Goal: Information Seeking & Learning: Learn about a topic

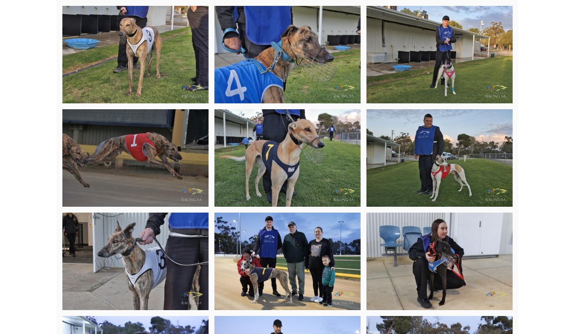
scroll to position [2222, 0]
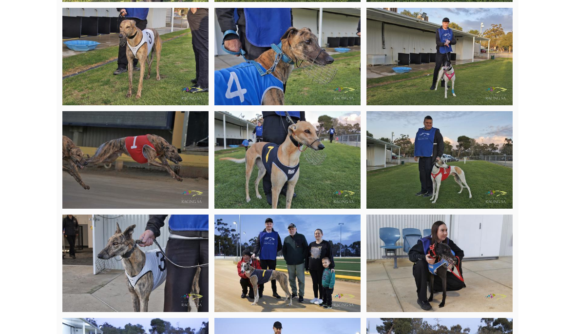
click at [107, 215] on img at bounding box center [135, 264] width 146 height 98
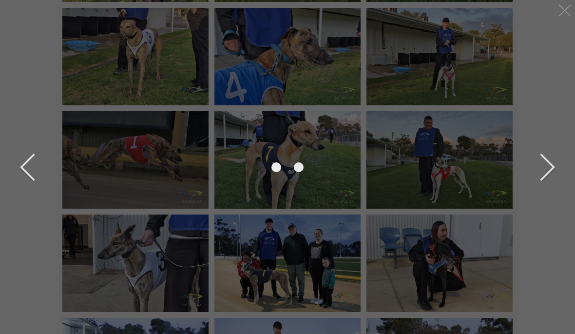
click at [110, 209] on img at bounding box center [287, 166] width 501 height 334
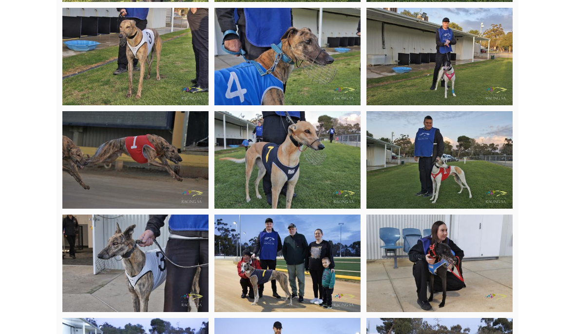
click at [110, 216] on img at bounding box center [135, 264] width 146 height 98
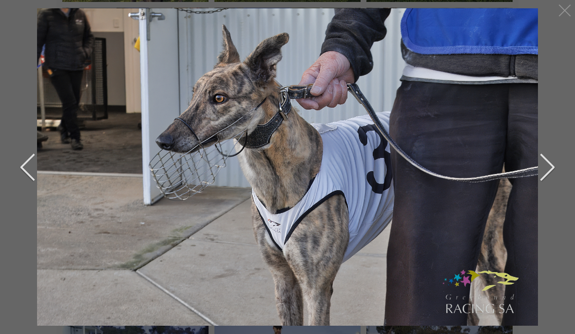
click at [561, 15] on div at bounding box center [565, 10] width 16 height 16
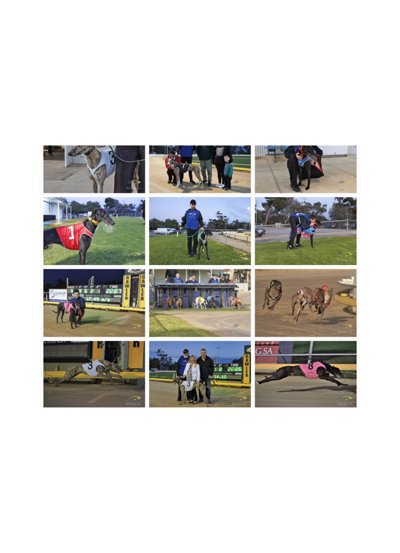
scroll to position [2466, 0]
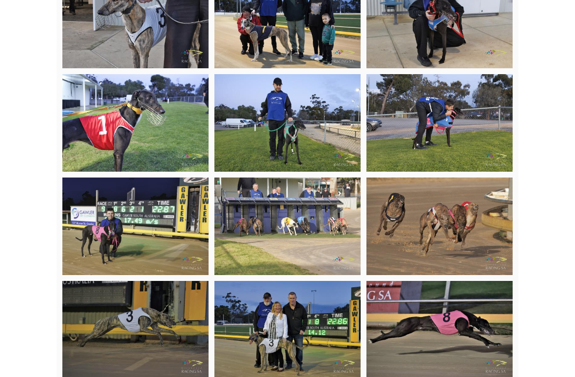
click at [302, 281] on img at bounding box center [288, 330] width 146 height 98
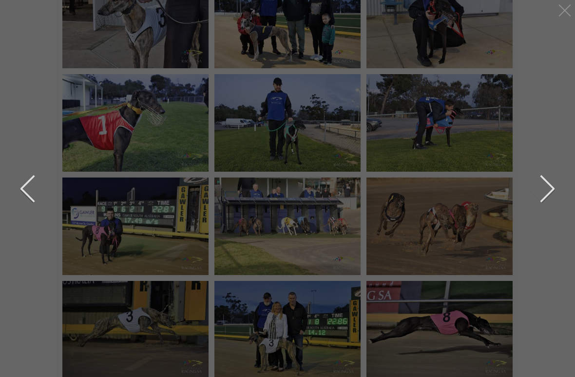
click at [288, 191] on img at bounding box center [288, 191] width 0 height 0
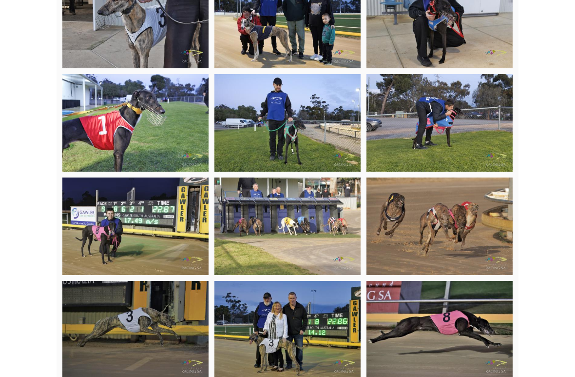
click at [403, 178] on img at bounding box center [440, 227] width 146 height 98
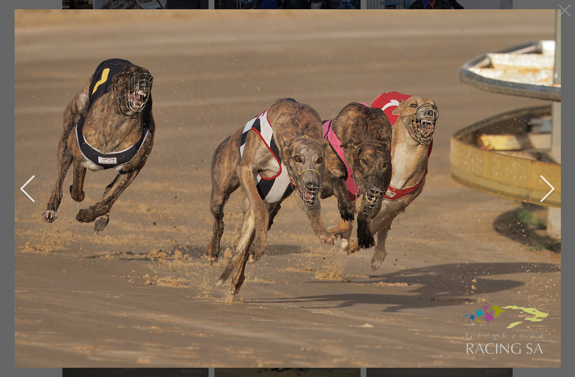
click at [417, 161] on img at bounding box center [288, 187] width 566 height 377
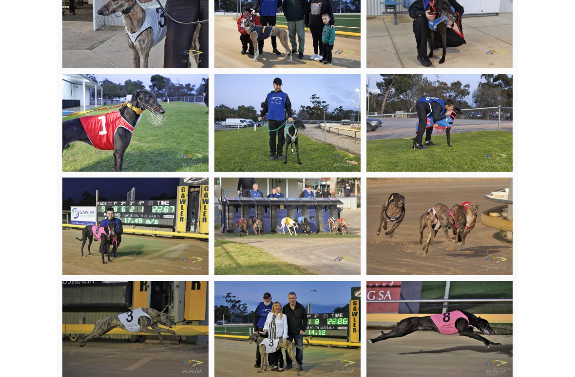
click at [424, 181] on img at bounding box center [440, 227] width 146 height 98
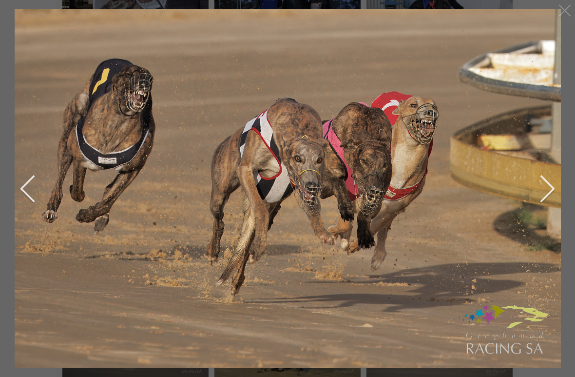
click at [558, 13] on div at bounding box center [565, 10] width 16 height 16
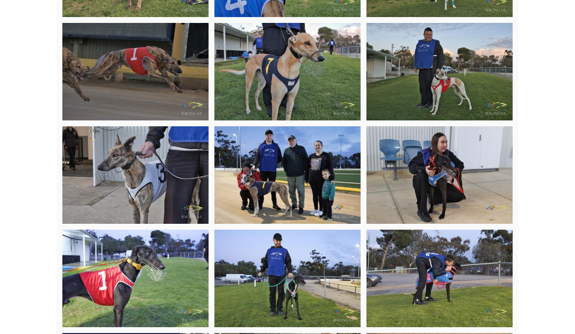
scroll to position [2299, 0]
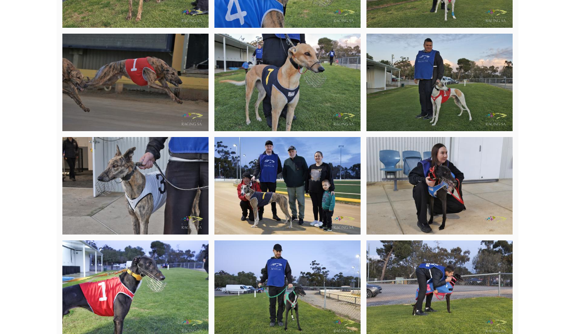
click at [108, 137] on img at bounding box center [135, 186] width 146 height 98
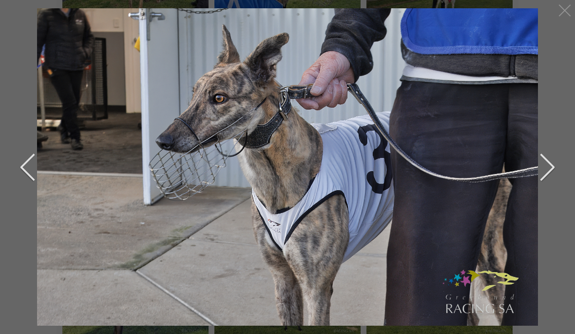
click at [498, 146] on img at bounding box center [287, 166] width 501 height 334
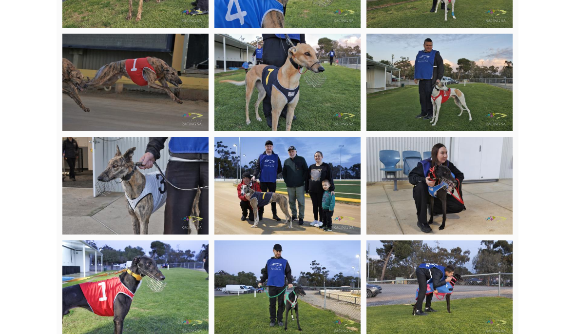
click at [101, 138] on img at bounding box center [135, 186] width 146 height 98
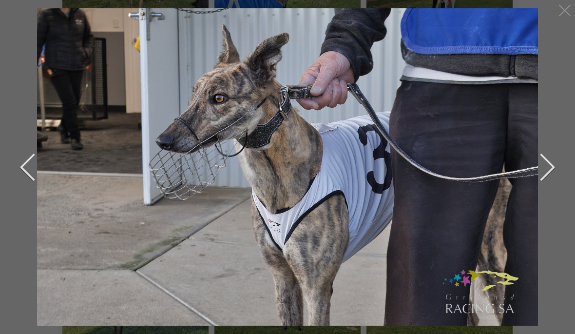
click at [441, 241] on img at bounding box center [287, 166] width 501 height 334
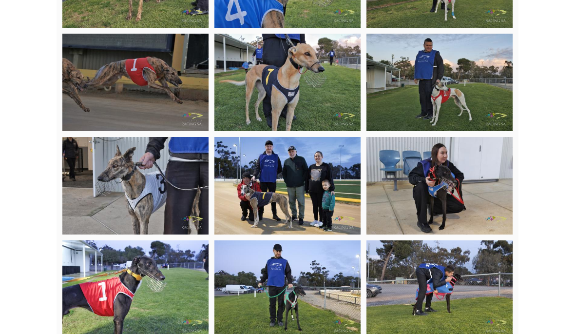
click at [152, 137] on img at bounding box center [135, 186] width 146 height 98
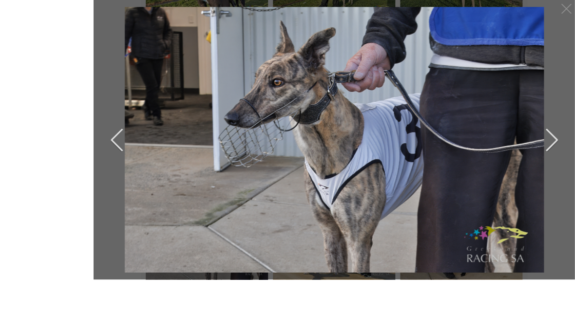
scroll to position [2184, 0]
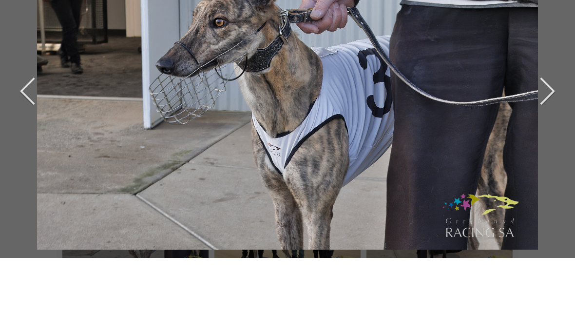
click at [563, 13] on div "previous next" at bounding box center [287, 167] width 575 height 334
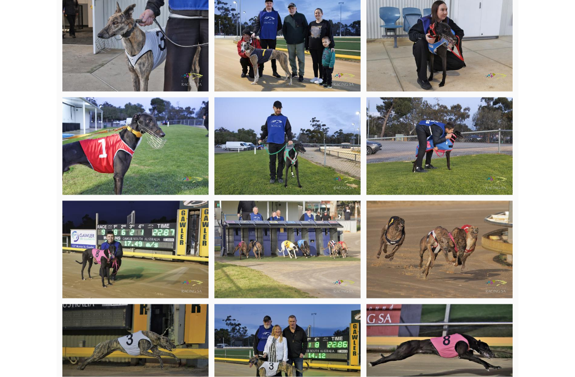
scroll to position [2443, 0]
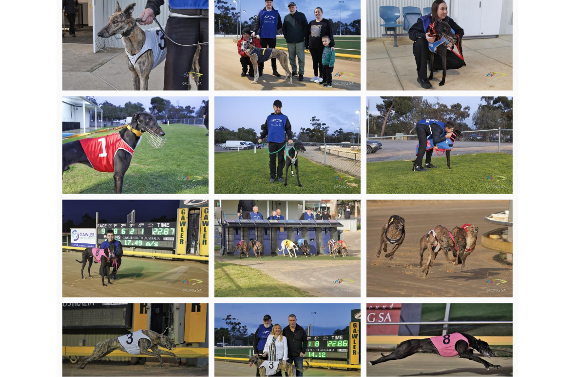
click at [137, 303] on img at bounding box center [135, 352] width 146 height 98
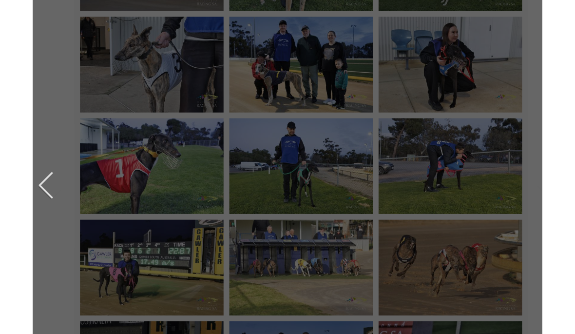
scroll to position [2422, 0]
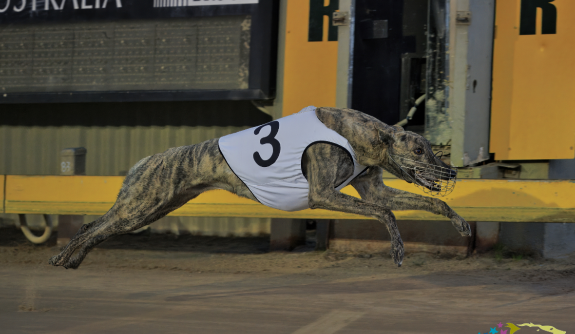
click at [449, 40] on img at bounding box center [287, 187] width 501 height 334
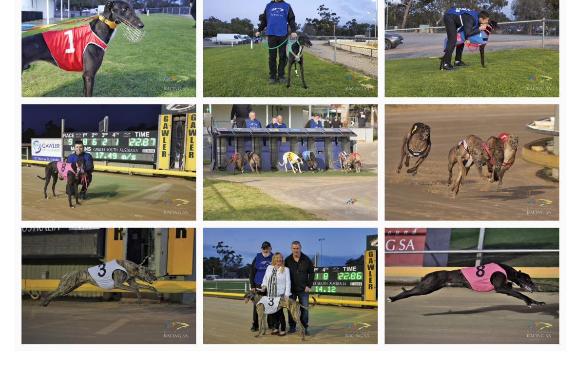
scroll to position [2503, 0]
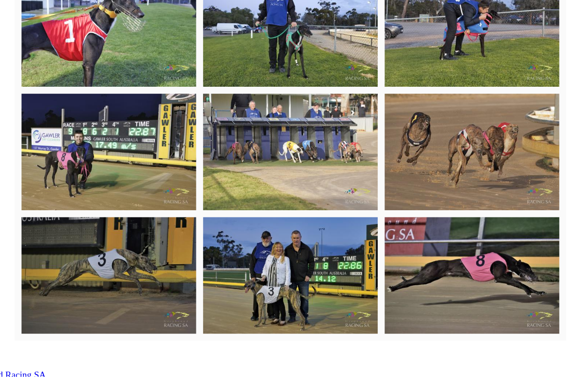
click at [97, 243] on img at bounding box center [135, 292] width 146 height 98
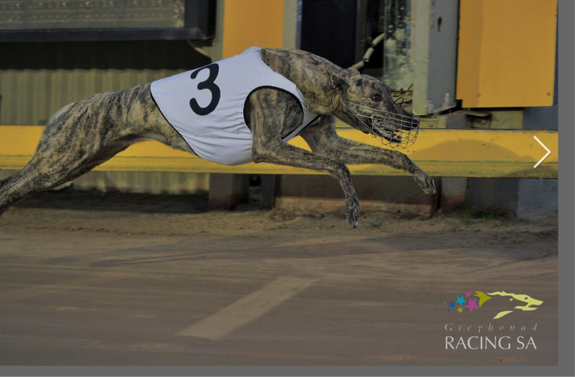
click at [526, 164] on button "next" at bounding box center [540, 188] width 29 height 49
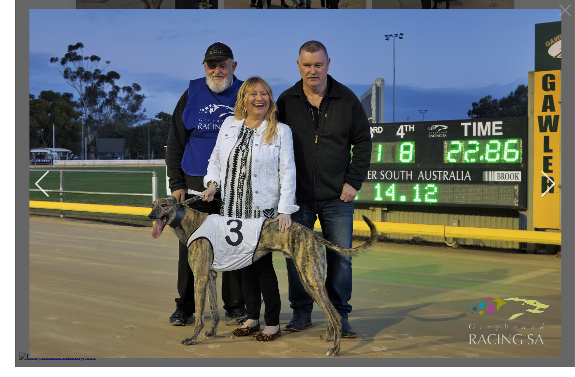
scroll to position [2519, 0]
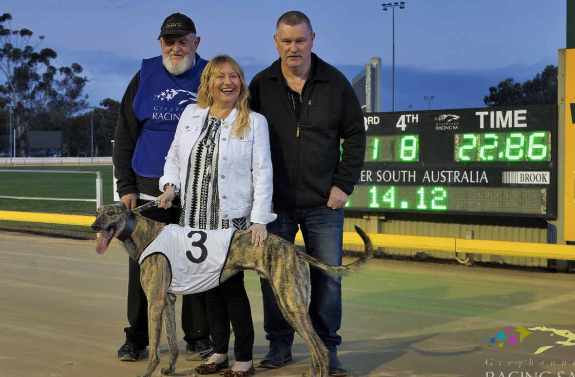
click at [39, 59] on img at bounding box center [288, 187] width 566 height 377
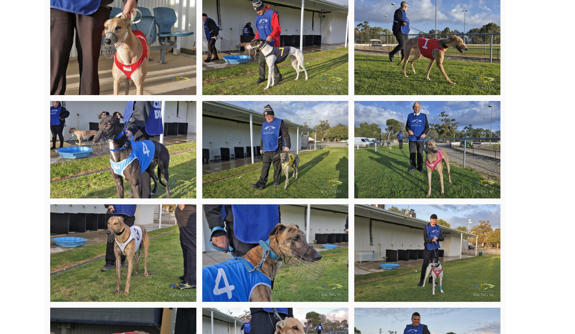
scroll to position [2143, 0]
